Goal: Communication & Community: Answer question/provide support

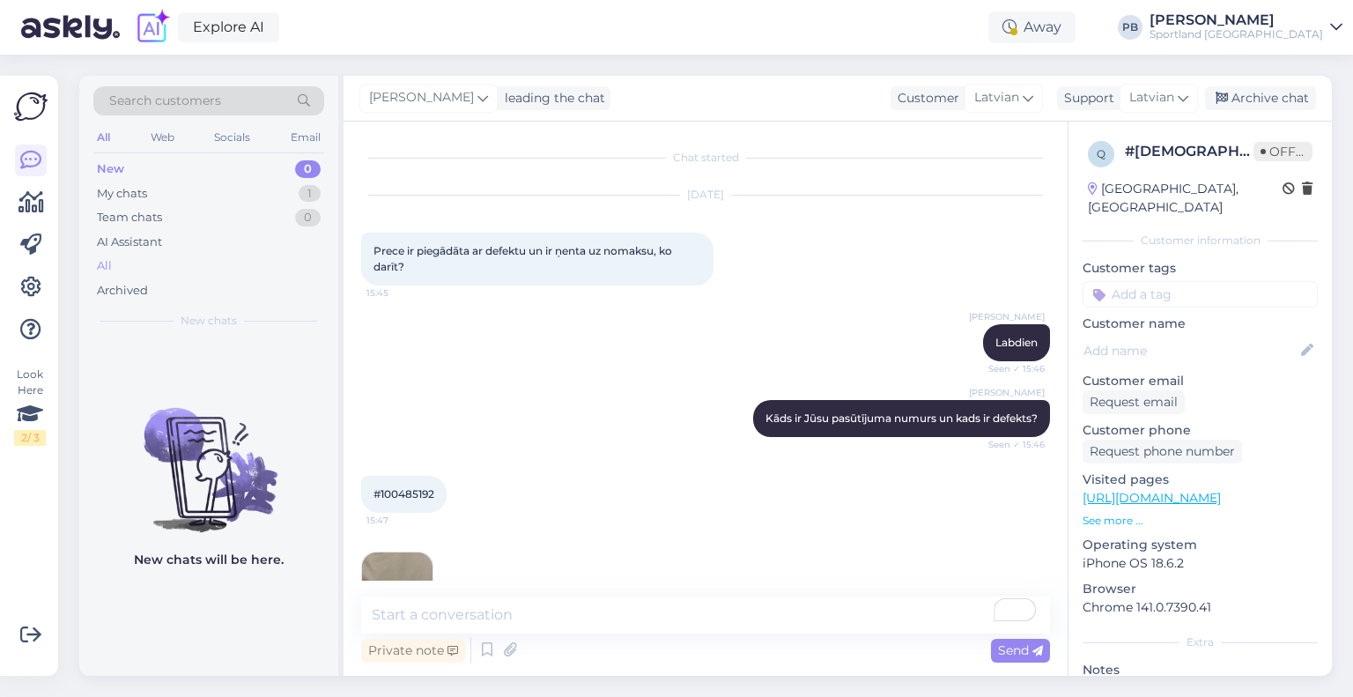
scroll to position [169, 0]
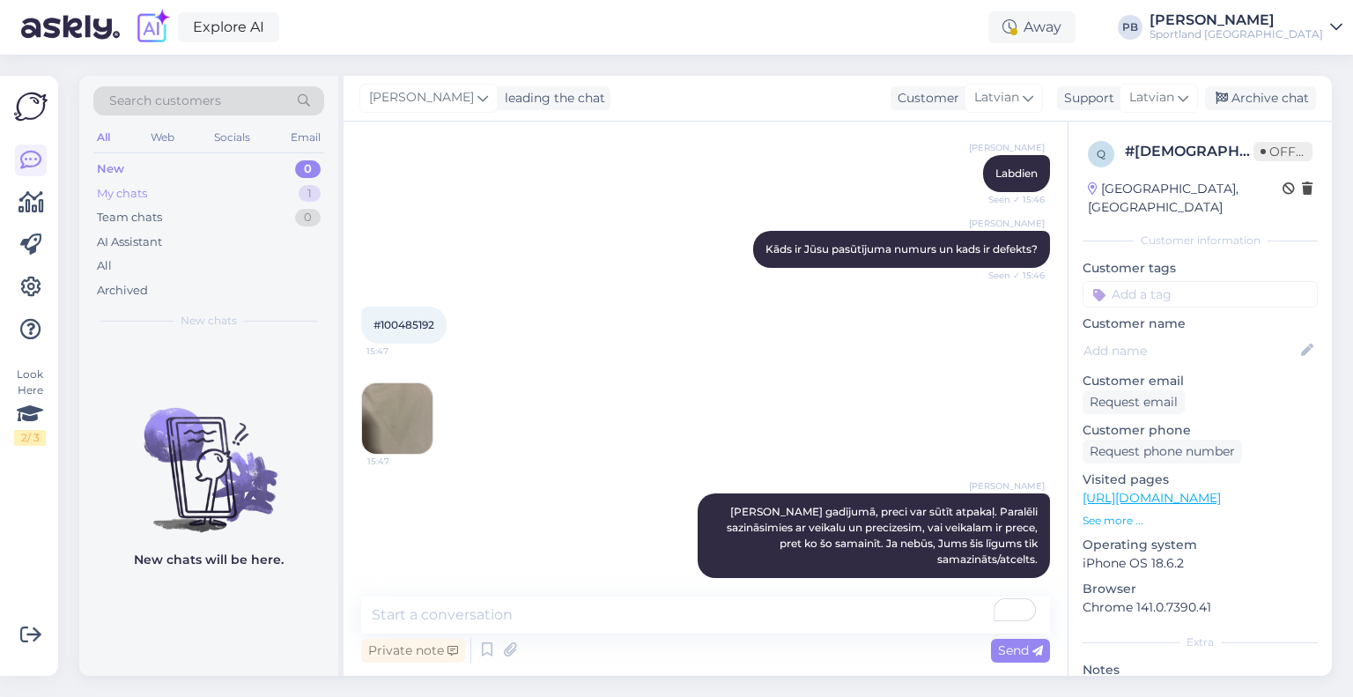
click at [195, 197] on div "My chats 1" at bounding box center [208, 193] width 231 height 25
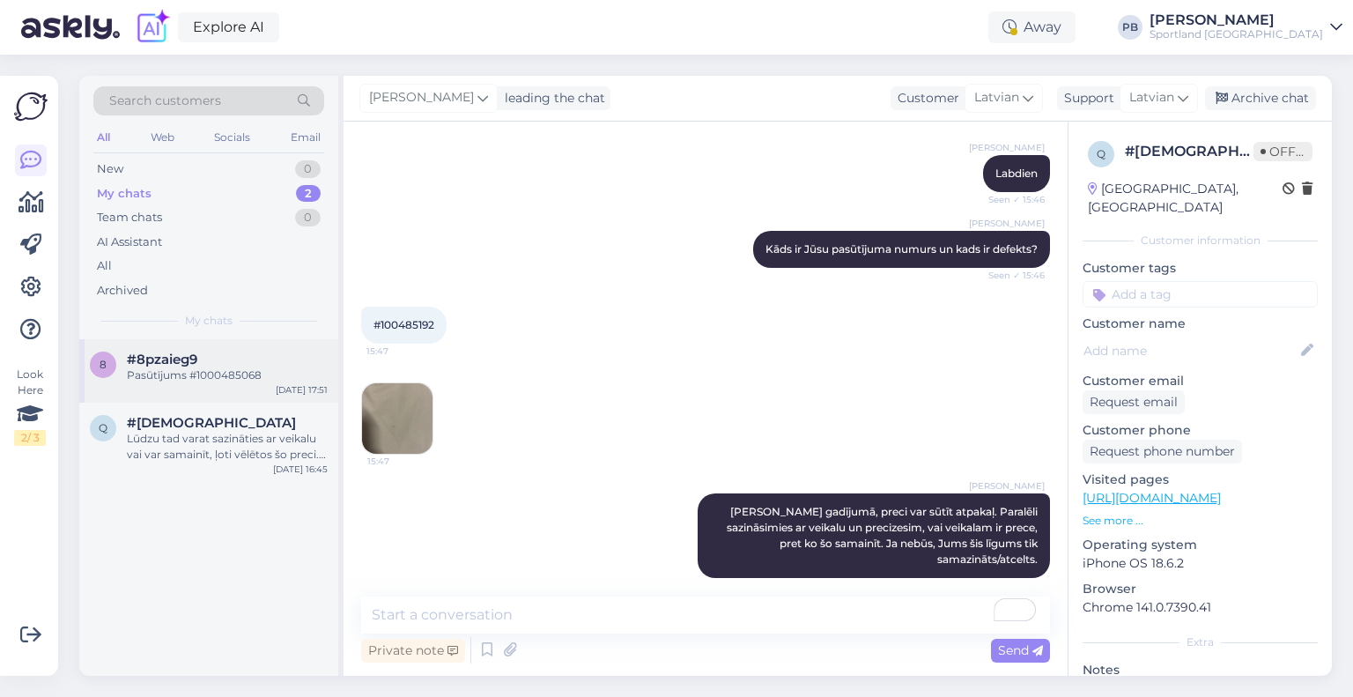
drag, startPoint x: 218, startPoint y: 375, endPoint x: 265, endPoint y: 395, distance: 50.5
click at [218, 375] on div "Pasūtījums #1000485068" at bounding box center [227, 375] width 201 height 16
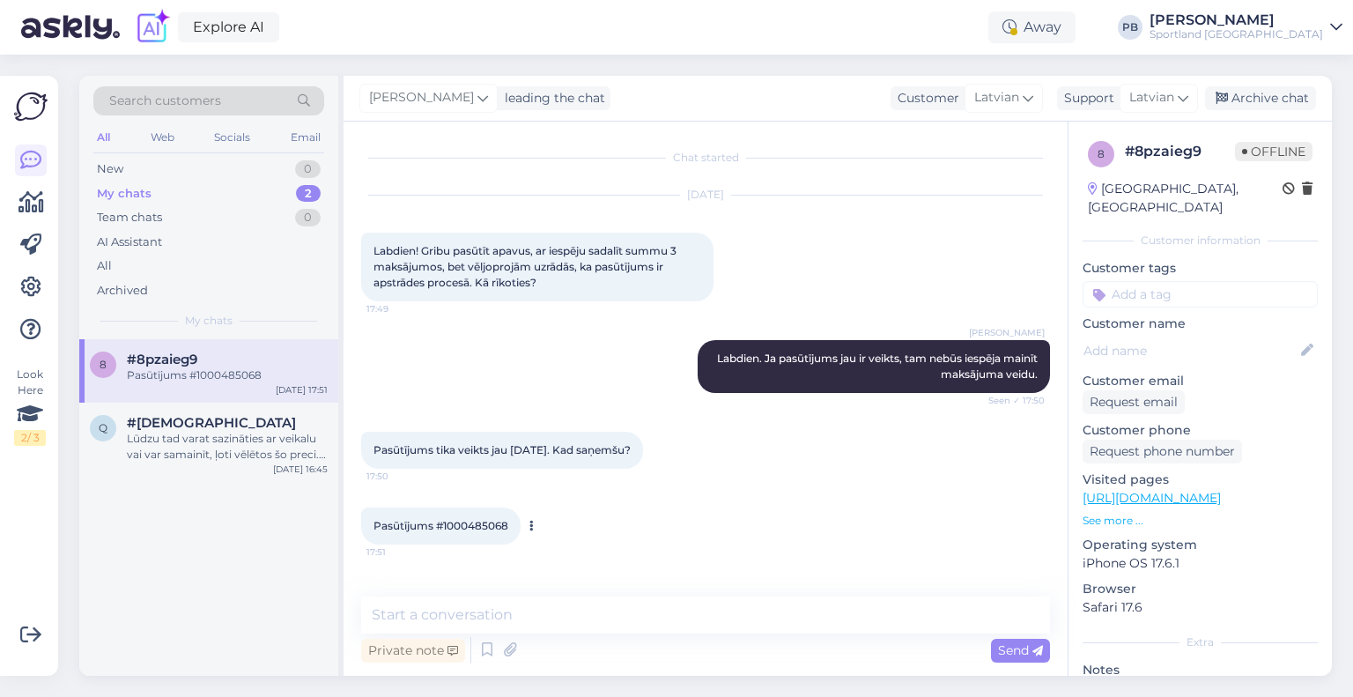
click at [502, 524] on span "Pasūtījums #1000485068" at bounding box center [440, 525] width 135 height 13
copy div "1000485068 17:51"
click at [558, 621] on textarea at bounding box center [705, 614] width 689 height 37
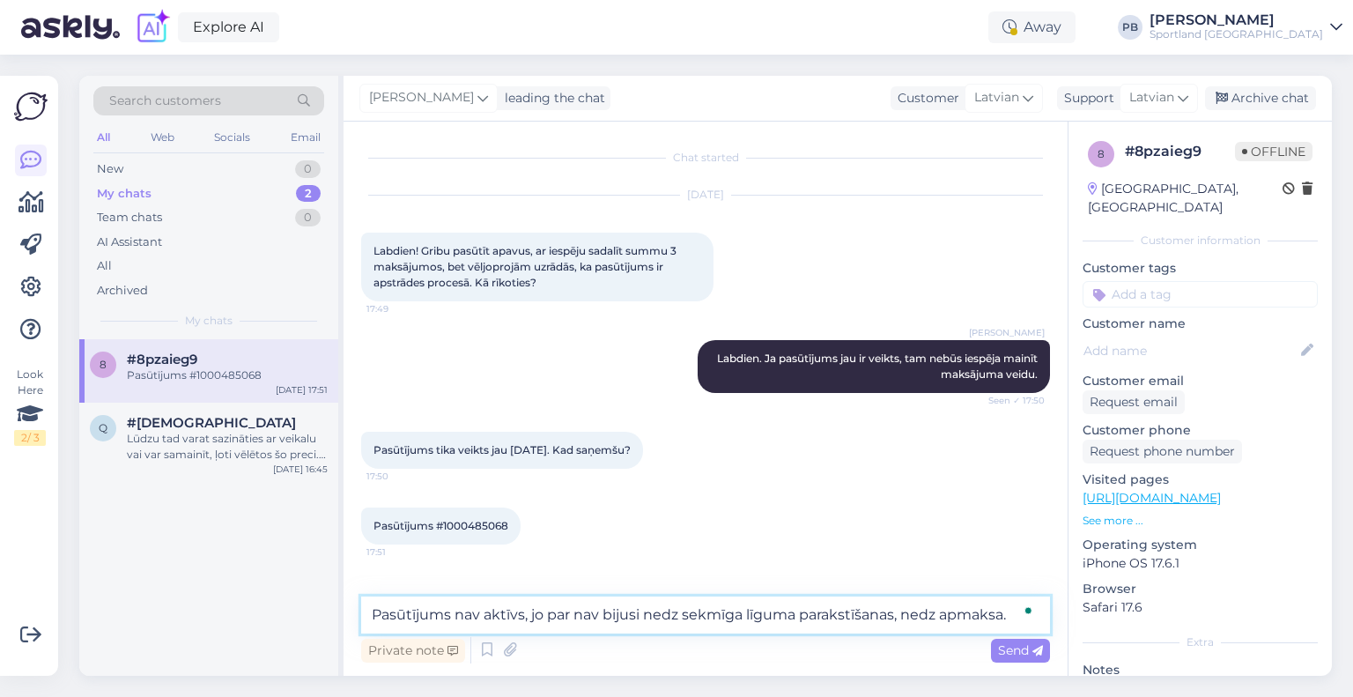
type textarea "Pasūtījums nav aktīvs, jo par nav bijusi nedz sekmīga līguma parakstīšanas, ned…"
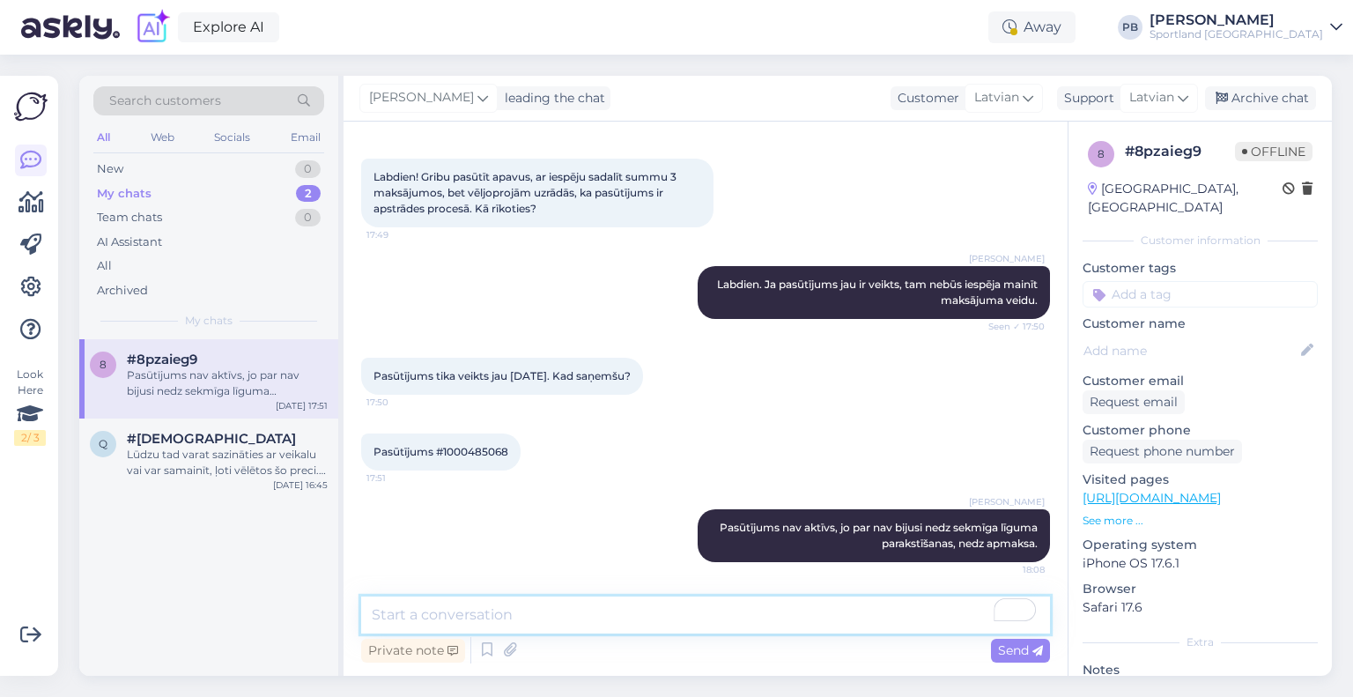
click at [496, 611] on textarea "To enrich screen reader interactions, please activate Accessibility in Grammarl…" at bounding box center [705, 614] width 689 height 37
type textarea "Jums būs jāveic jauns pasūtījums"
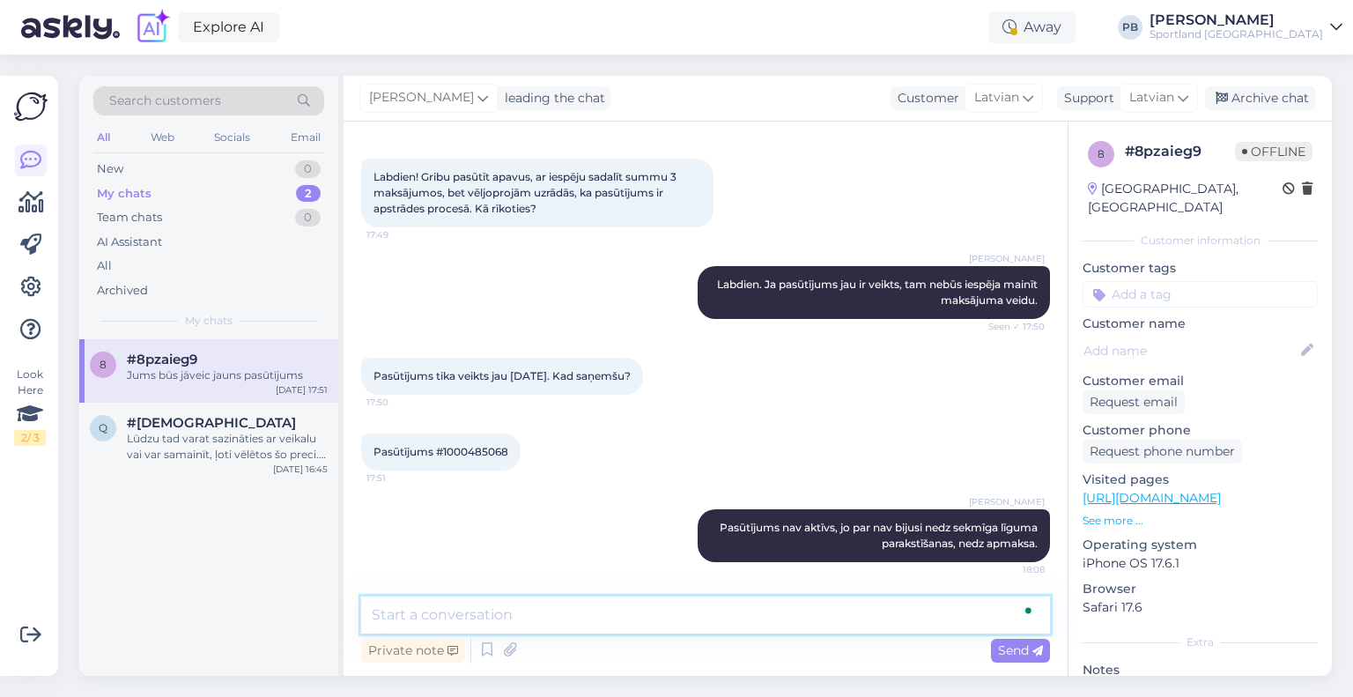
scroll to position [150, 0]
